Goal: Navigation & Orientation: Find specific page/section

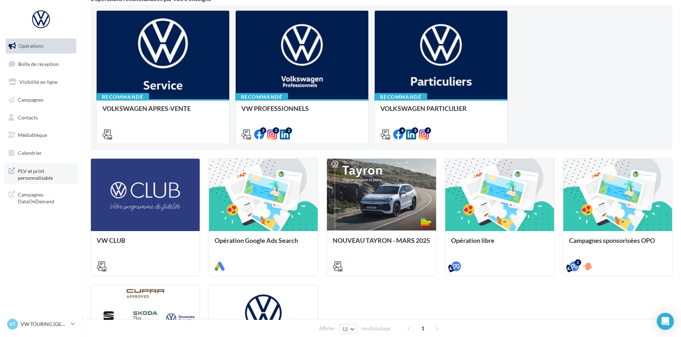
scroll to position [71, 0]
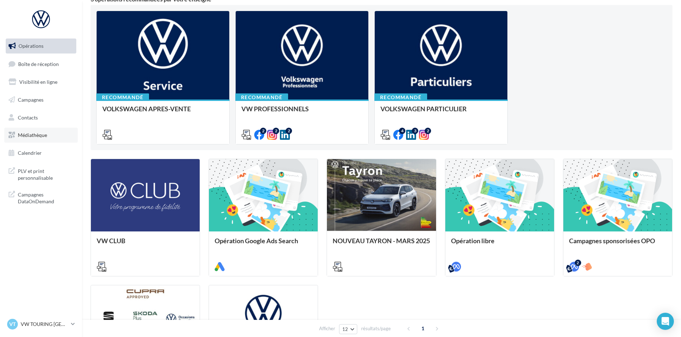
click at [42, 137] on span "Médiathèque" at bounding box center [32, 135] width 29 height 6
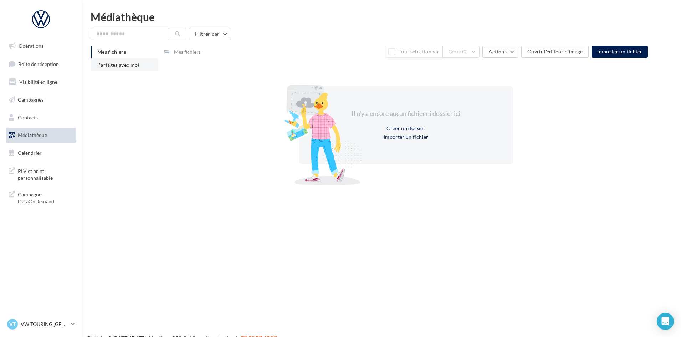
click at [133, 67] on span "Partagés avec moi" at bounding box center [118, 65] width 42 height 6
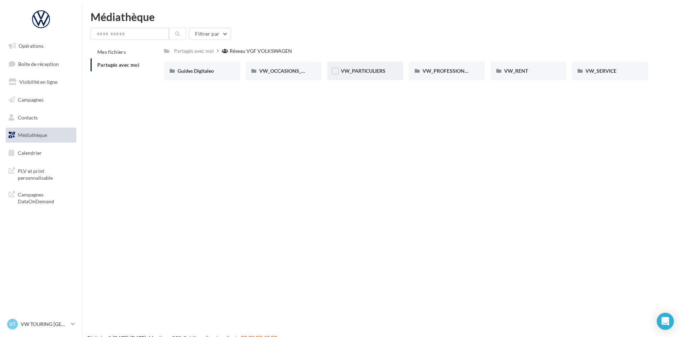
click at [365, 77] on div "VW_PARTICULIERS" at bounding box center [365, 71] width 76 height 19
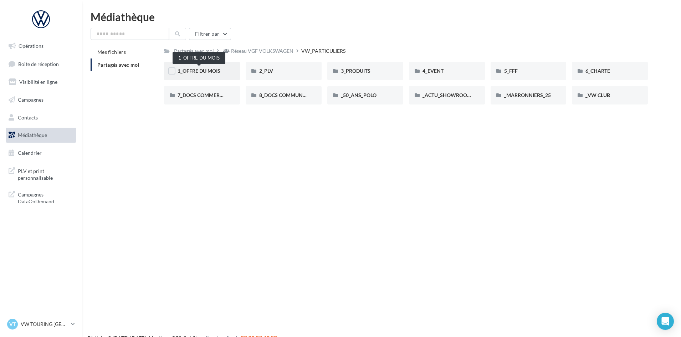
click at [200, 72] on span "1_OFFRE DU MOIS" at bounding box center [198, 71] width 43 height 6
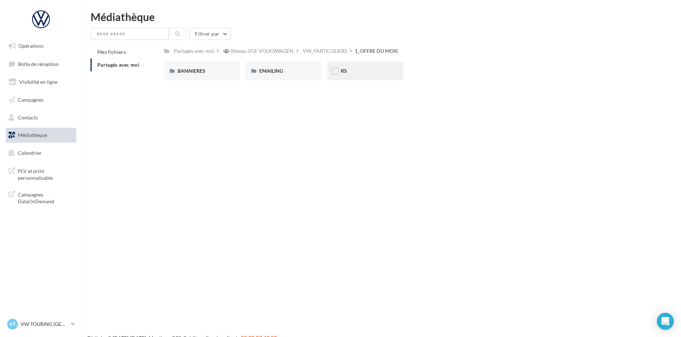
click at [363, 78] on div "RS" at bounding box center [365, 71] width 76 height 19
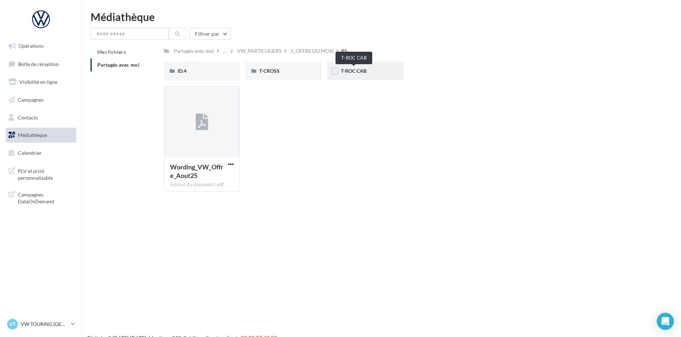
click at [357, 71] on span "T-ROC CAB" at bounding box center [354, 71] width 26 height 6
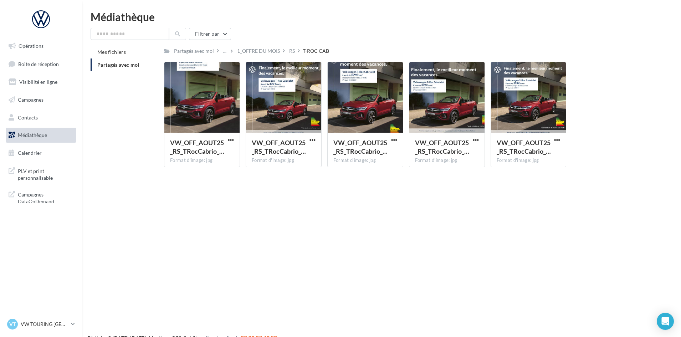
click at [176, 212] on div "Opérations Boîte de réception Visibilité en ligne Campagnes Contacts Médiathèqu…" at bounding box center [340, 179] width 681 height 337
